Goal: Task Accomplishment & Management: Manage account settings

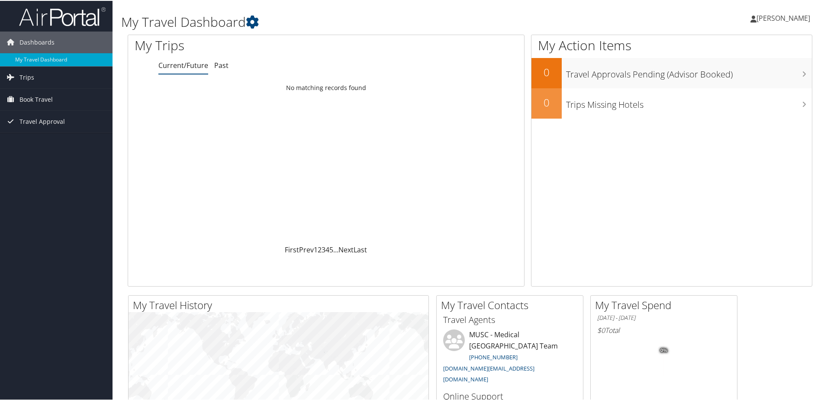
click at [782, 16] on span "[PERSON_NAME]" at bounding box center [784, 18] width 54 height 10
click at [732, 139] on link "Sign Out" at bounding box center [760, 141] width 97 height 15
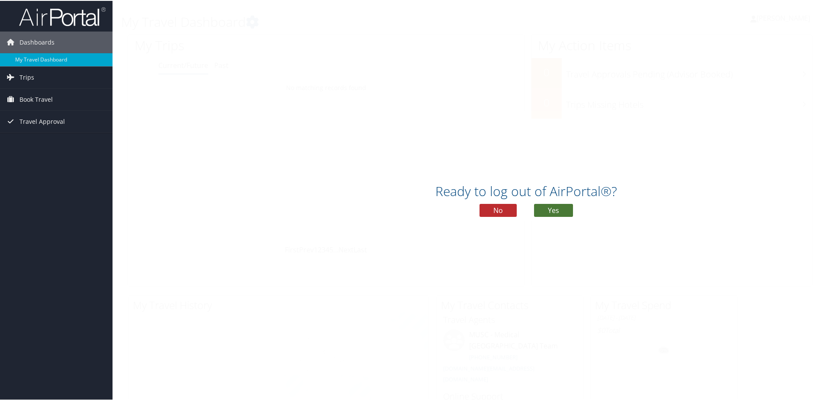
click at [551, 208] on button "Yes" at bounding box center [553, 209] width 39 height 13
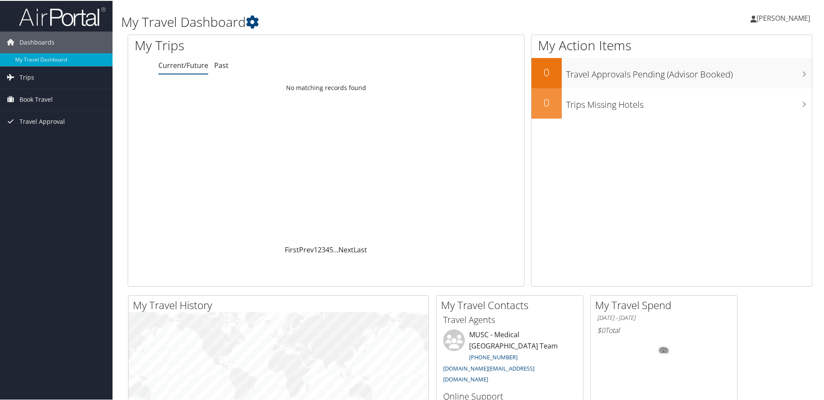
click at [768, 19] on span "[PERSON_NAME]" at bounding box center [784, 18] width 54 height 10
click at [740, 78] on link "View Travel Profile" at bounding box center [760, 77] width 97 height 15
click at [799, 16] on span "[PERSON_NAME]" at bounding box center [784, 18] width 54 height 10
click at [733, 138] on link "Sign Out" at bounding box center [760, 141] width 97 height 15
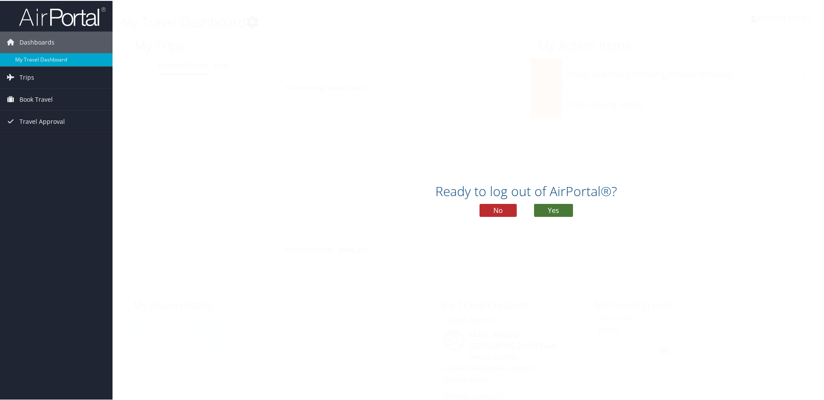
click at [558, 208] on button "Yes" at bounding box center [553, 209] width 39 height 13
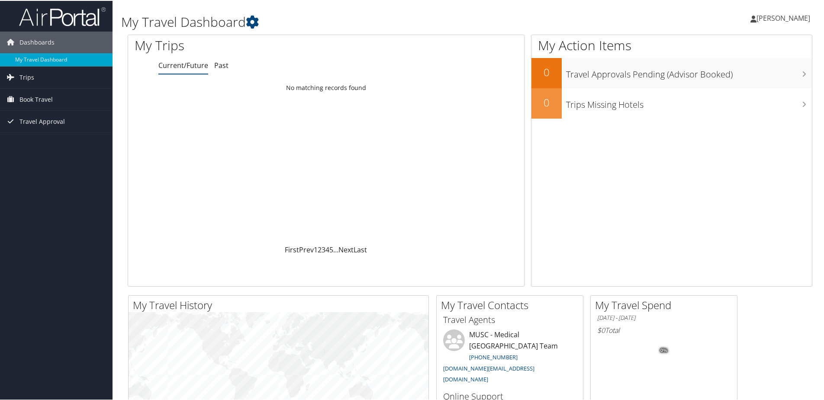
click at [763, 16] on span "[PERSON_NAME]" at bounding box center [784, 18] width 54 height 10
click at [735, 47] on link "My Settings" at bounding box center [760, 47] width 97 height 15
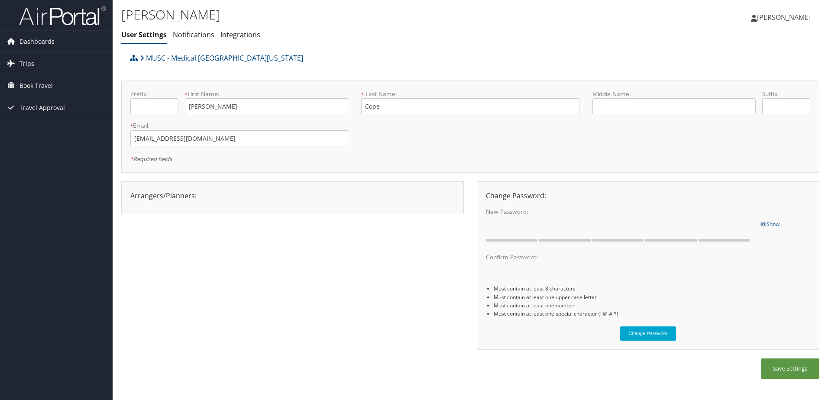
click at [767, 16] on span "[PERSON_NAME]" at bounding box center [784, 18] width 54 height 10
click at [741, 73] on link "View Travel Profile" at bounding box center [761, 77] width 97 height 15
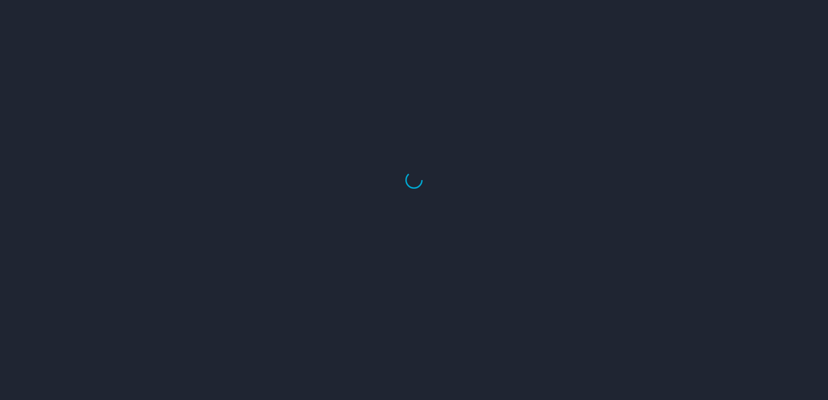
select select "US"
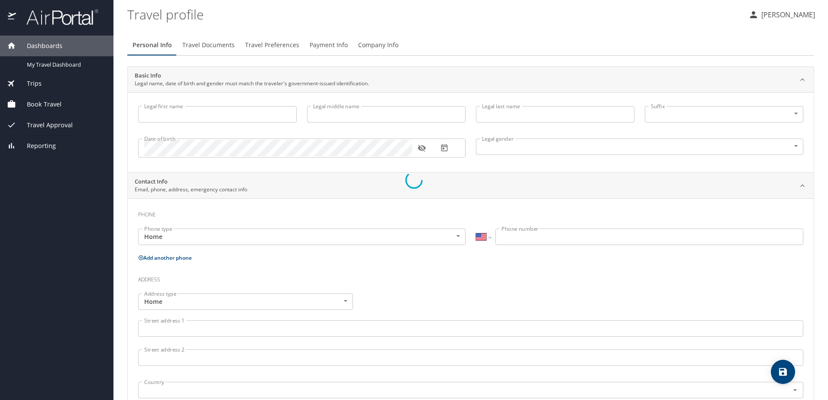
type input "Kimberly"
type input "Cope"
type input "Undisclosed"
select select "US"
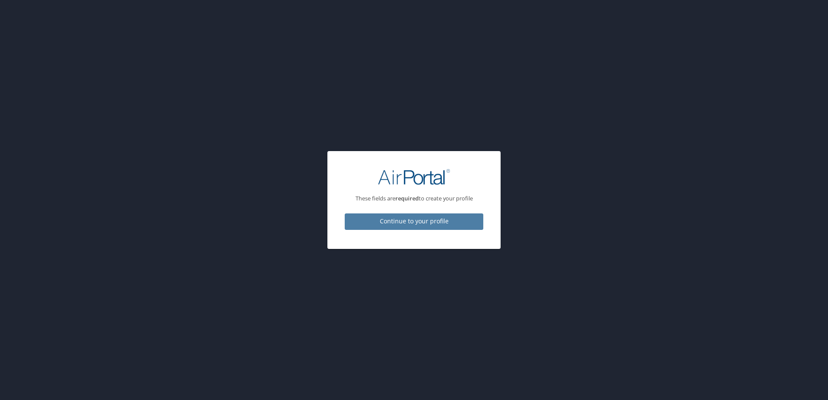
click at [447, 218] on span "Continue to your profile" at bounding box center [413, 221] width 125 height 11
select select "US"
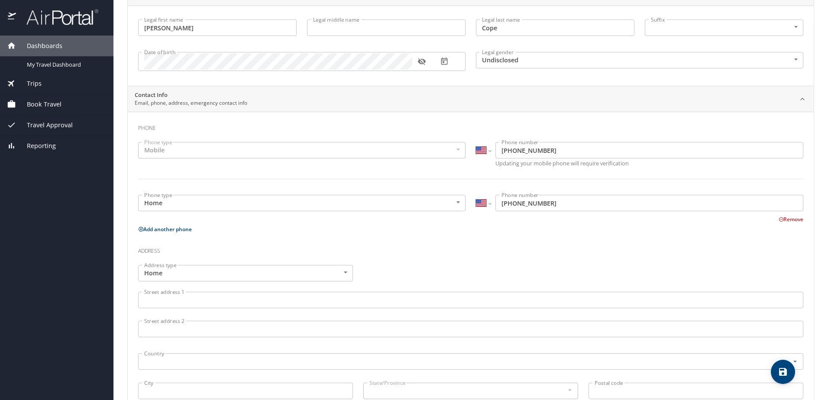
scroll to position [173, 0]
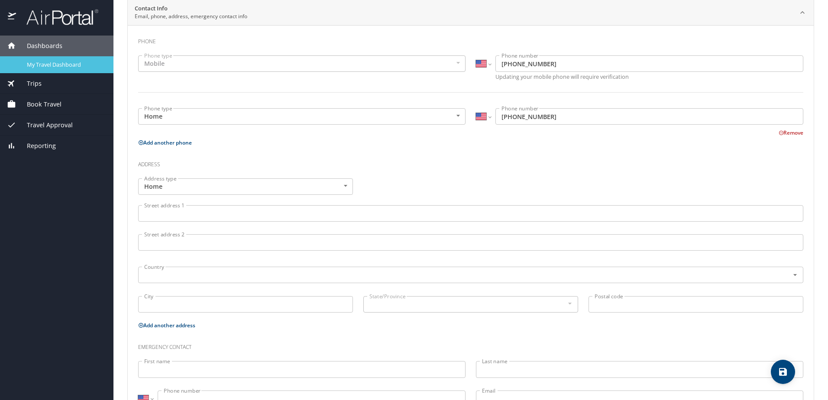
click at [51, 61] on span "My Travel Dashboard" at bounding box center [65, 65] width 76 height 8
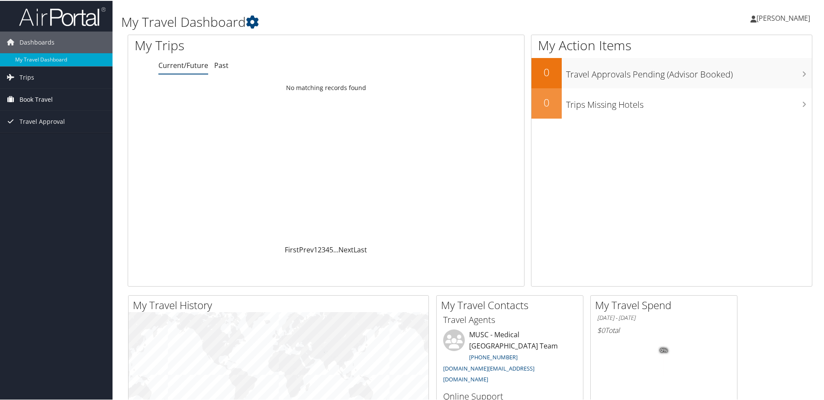
click at [45, 98] on span "Book Travel" at bounding box center [35, 99] width 33 height 22
click at [45, 139] on link "Book/Manage Online Trips" at bounding box center [56, 141] width 113 height 13
click at [776, 18] on span "[PERSON_NAME]" at bounding box center [784, 18] width 54 height 10
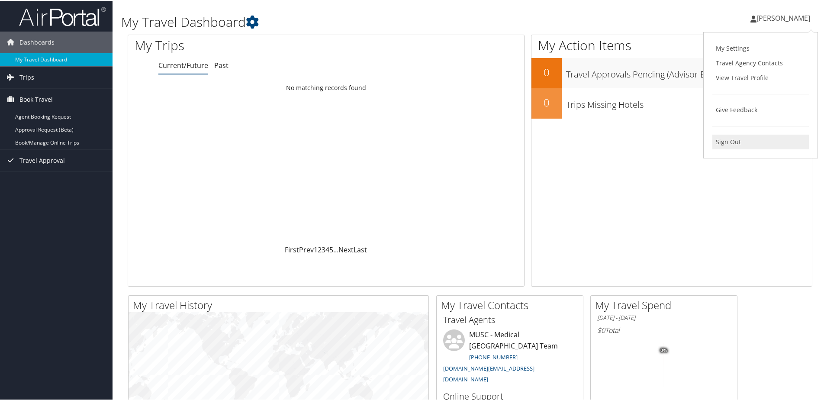
click at [723, 143] on link "Sign Out" at bounding box center [760, 141] width 97 height 15
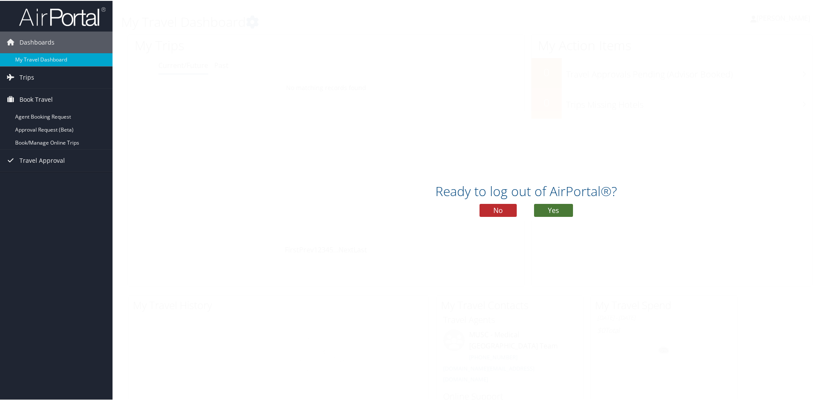
click at [552, 209] on button "Yes" at bounding box center [553, 209] width 39 height 13
